Goal: Navigation & Orientation: Find specific page/section

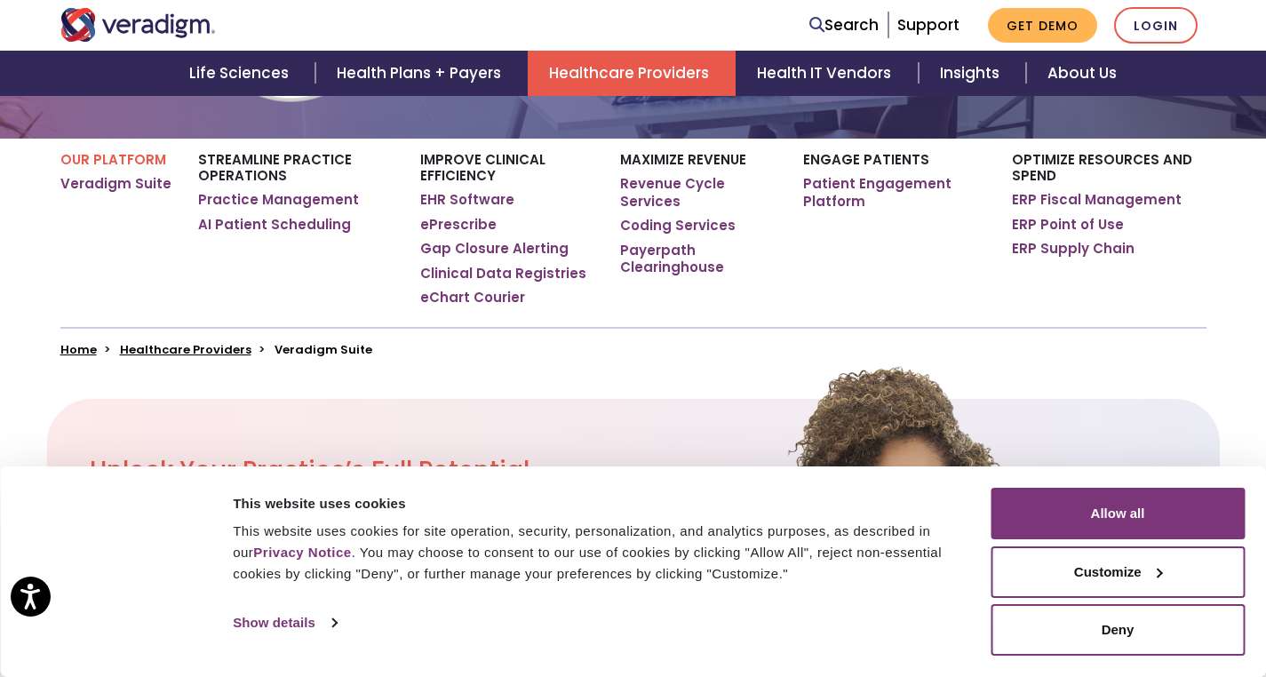
scroll to position [249, 0]
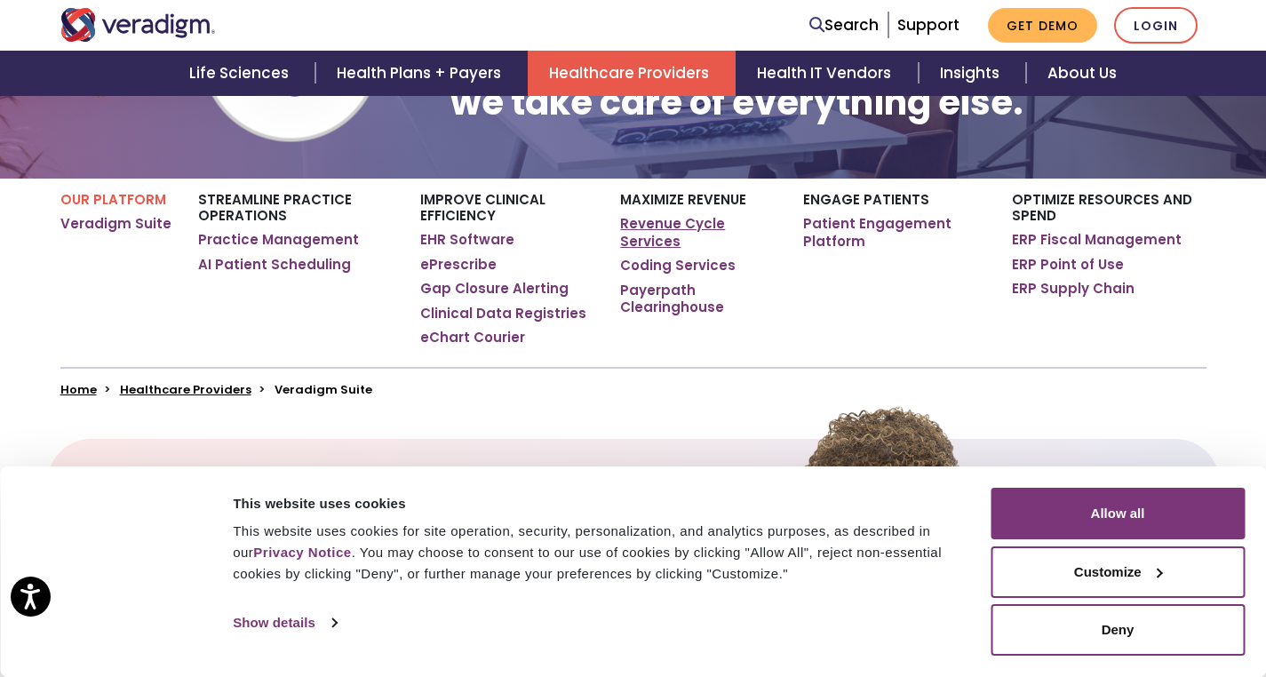
click at [651, 229] on link "Revenue Cycle Services" at bounding box center [697, 232] width 155 height 35
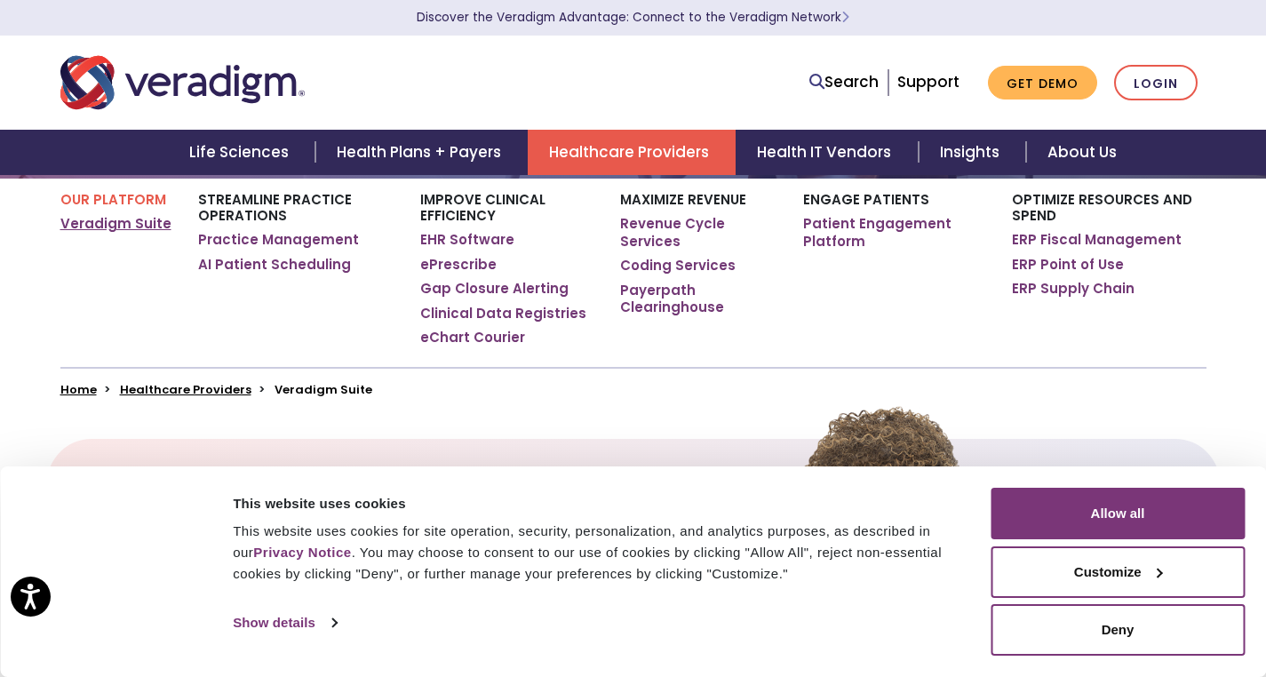
click at [101, 227] on link "Veradigm Suite" at bounding box center [115, 224] width 111 height 18
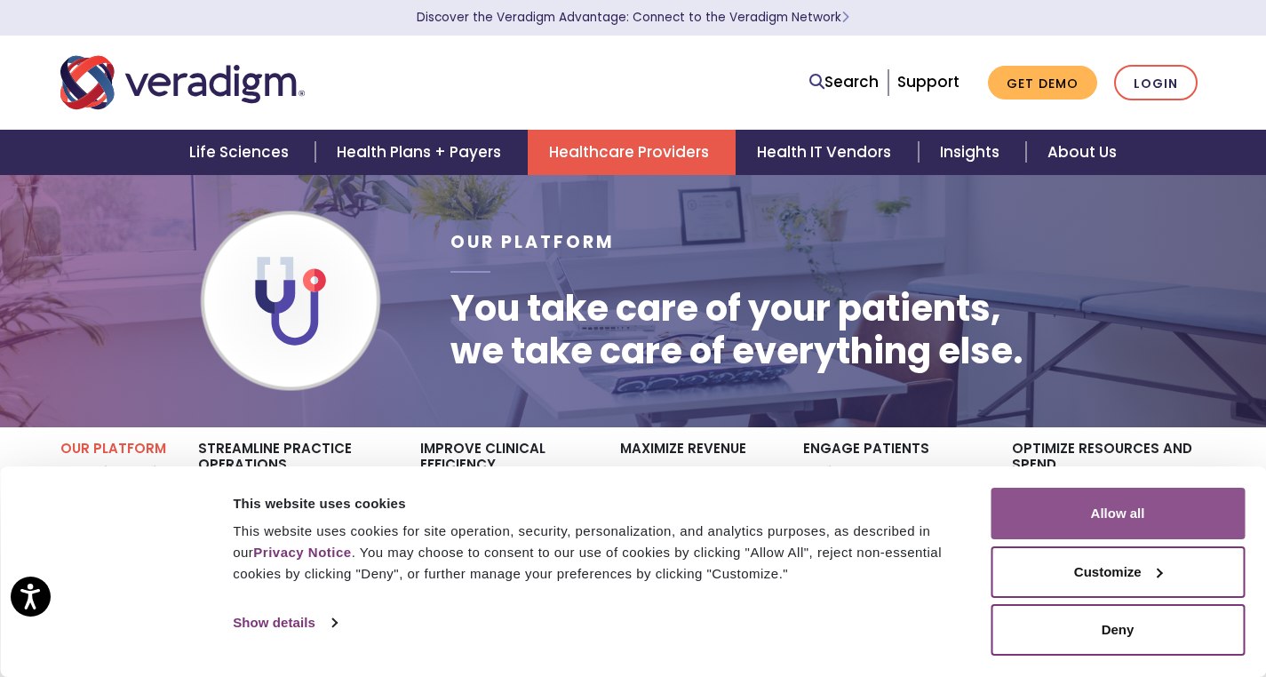
click at [1193, 521] on button "Allow all" at bounding box center [1117, 514] width 254 height 52
